Goal: Find contact information: Find contact information

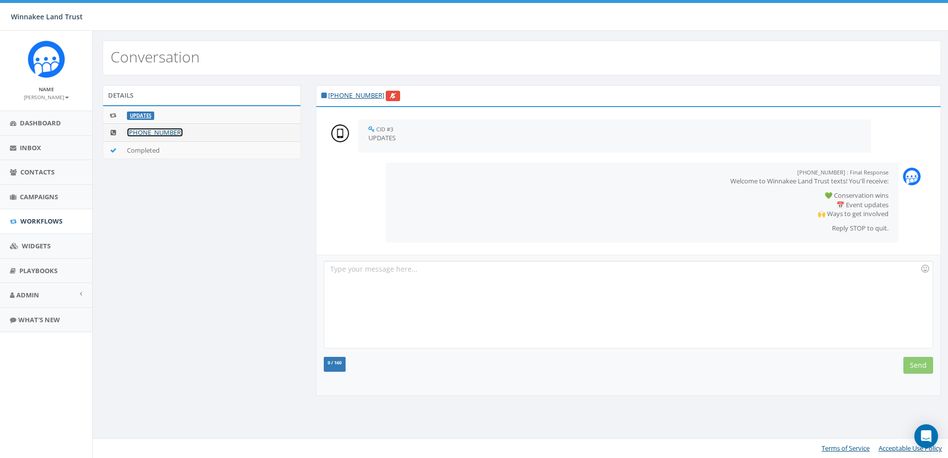
click at [167, 133] on link "[PHONE_NUMBER]" at bounding box center [155, 132] width 56 height 9
click at [342, 94] on link "+1 858-736-5358" at bounding box center [356, 95] width 56 height 9
